Goal: Answer question/provide support

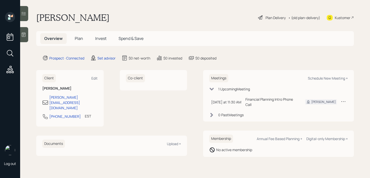
click at [29, 38] on main "[PERSON_NAME] Plan Delivery • (old plan-delivery) Kustomer Overview Plan Invest…" at bounding box center [195, 89] width 350 height 178
click at [27, 38] on div at bounding box center [24, 34] width 8 height 15
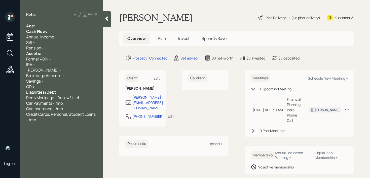
click at [72, 27] on div "Age:" at bounding box center [61, 26] width 71 height 6
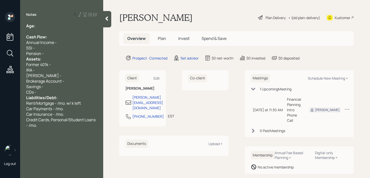
click at [50, 52] on div "Pension -" at bounding box center [61, 54] width 71 height 6
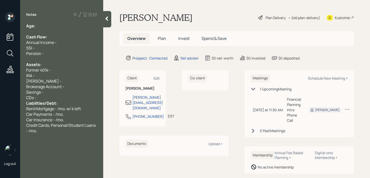
click at [49, 98] on div "CDs -" at bounding box center [61, 98] width 71 height 6
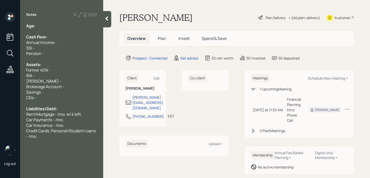
click at [66, 24] on div "Age:" at bounding box center [61, 26] width 71 height 6
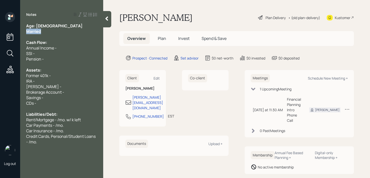
drag, startPoint x: 51, startPoint y: 29, endPoint x: 7, endPoint y: 29, distance: 44.0
click at [7, 29] on div "Log out Notes Age: 62 Married Cash Flow: Annual Income - SSI - Pension - Assets…" at bounding box center [185, 89] width 370 height 178
click at [57, 20] on div "Notes Age: 62 Married Cash Flow: Annual Income - SSI - Pension - Assets: Former…" at bounding box center [61, 92] width 83 height 160
drag, startPoint x: 48, startPoint y: 24, endPoint x: 36, endPoint y: 24, distance: 12.1
click at [36, 24] on div "Age: 62" at bounding box center [61, 26] width 71 height 6
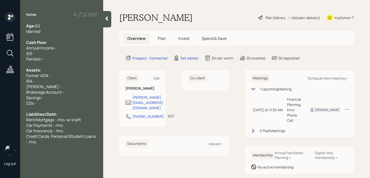
click at [45, 29] on div "Married" at bounding box center [61, 32] width 71 height 6
click at [71, 95] on div "Savings -" at bounding box center [61, 98] width 71 height 6
click at [76, 92] on div "Brokerage Account -" at bounding box center [61, 93] width 71 height 6
click at [37, 143] on div "Credit Cards, Personal/Student Loans - /mo." at bounding box center [61, 139] width 71 height 11
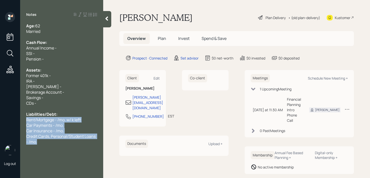
drag, startPoint x: 40, startPoint y: 144, endPoint x: 26, endPoint y: 120, distance: 27.6
click at [26, 120] on div "Age: 62 Married Cash Flow: Annual Income - SSI - Pension - Assets: Former 401k …" at bounding box center [61, 84] width 83 height 122
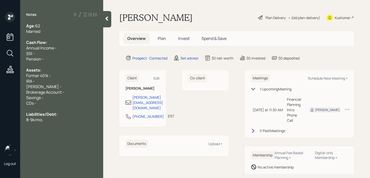
click at [27, 123] on span "8-9k/mo." at bounding box center [34, 120] width 17 height 6
click at [78, 126] on span "Total Monthly Expenses - 8-9k/mo." at bounding box center [58, 126] width 64 height 6
click at [66, 55] on div "SSI -" at bounding box center [61, 54] width 71 height 6
click at [55, 99] on div "Savings -" at bounding box center [61, 98] width 71 height 6
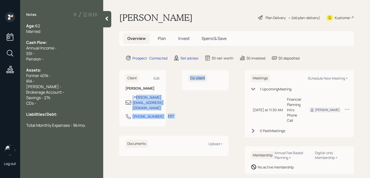
drag, startPoint x: 185, startPoint y: 99, endPoint x: 135, endPoint y: 99, distance: 50.1
click at [135, 99] on div "Client Edit Leslie Heggan leslie_heggan@yahoo.com 941-350-0872 EST Currently 11…" at bounding box center [173, 98] width 109 height 57
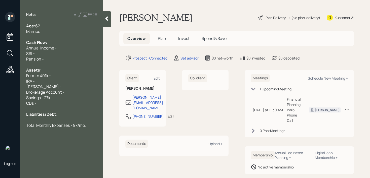
click at [211, 101] on div "Co-client" at bounding box center [205, 98] width 47 height 57
click at [78, 104] on div "CDs -" at bounding box center [61, 104] width 71 height 6
click at [82, 102] on div "CDs -" at bounding box center [61, 104] width 71 height 6
click at [84, 100] on div "Savings - 27k" at bounding box center [61, 98] width 71 height 6
drag, startPoint x: 84, startPoint y: 99, endPoint x: 0, endPoint y: 96, distance: 84.3
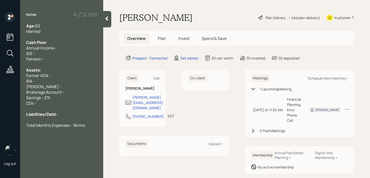
click at [0, 96] on div "Log out Notes Age: 62 Married Cash Flow: Annual Income - SSI - Pension - Assets…" at bounding box center [185, 89] width 370 height 178
click at [61, 97] on div "Savings - 27k" at bounding box center [61, 98] width 71 height 6
drag, startPoint x: 56, startPoint y: 97, endPoint x: 0, endPoint y: 97, distance: 56.1
click at [0, 97] on div "Log out Notes Age: 62 Married Cash Flow: Annual Income - SSI - Pension - Assets…" at bounding box center [185, 89] width 370 height 178
click at [46, 99] on span "Savings - 27k" at bounding box center [38, 98] width 24 height 6
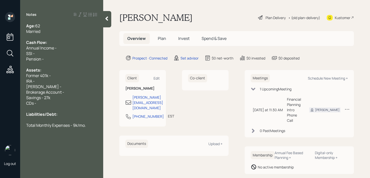
drag, startPoint x: 59, startPoint y: 98, endPoint x: 11, endPoint y: 98, distance: 47.8
click at [13, 98] on div "Log out Notes Age: 62 Married Cash Flow: Annual Income - SSI - Pension - Assets…" at bounding box center [185, 89] width 370 height 178
click at [61, 96] on div "Savings - 27k" at bounding box center [61, 98] width 71 height 6
drag, startPoint x: 72, startPoint y: 96, endPoint x: 0, endPoint y: 96, distance: 72.0
click at [0, 96] on div "Log out Notes Age: 62 Married Cash Flow: Annual Income - SSI - Pension - Assets…" at bounding box center [185, 89] width 370 height 178
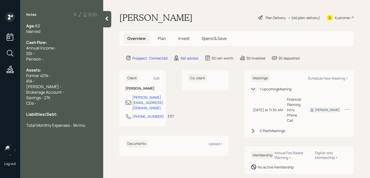
click at [60, 92] on span "Brokerage Account -" at bounding box center [45, 93] width 38 height 6
click at [62, 99] on div "Savings - 27k" at bounding box center [61, 98] width 71 height 6
drag, startPoint x: 34, startPoint y: 98, endPoint x: 0, endPoint y: 98, distance: 34.2
click at [0, 98] on div "Log out Notes Age: 62 Married Cash Flow: Annual Income - SSI - Pension - Assets…" at bounding box center [185, 89] width 370 height 178
click at [76, 100] on div "Savings - 27k" at bounding box center [61, 98] width 71 height 6
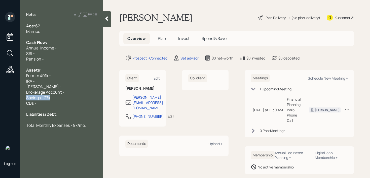
drag, startPoint x: 76, startPoint y: 100, endPoint x: 9, endPoint y: 102, distance: 67.0
click at [9, 102] on div "Log out Notes Age: 62 Married Cash Flow: Annual Income - SSI - Pension - Assets…" at bounding box center [185, 89] width 370 height 178
click at [37, 101] on div "CDs -" at bounding box center [61, 104] width 71 height 6
drag, startPoint x: 51, startPoint y: 102, endPoint x: 44, endPoint y: 101, distance: 7.6
click at [42, 102] on div "CDs -" at bounding box center [61, 104] width 71 height 6
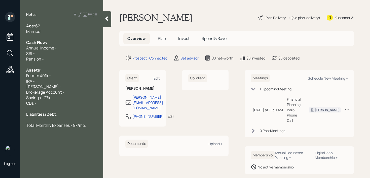
click at [49, 101] on div "CDs -" at bounding box center [61, 104] width 71 height 6
drag, startPoint x: 51, startPoint y: 100, endPoint x: 15, endPoint y: 99, distance: 35.5
click at [15, 99] on div "Log out Notes Age: 62 Married Cash Flow: Annual Income - SSI - Pension - Assets…" at bounding box center [185, 89] width 370 height 178
